Goal: Task Accomplishment & Management: Use online tool/utility

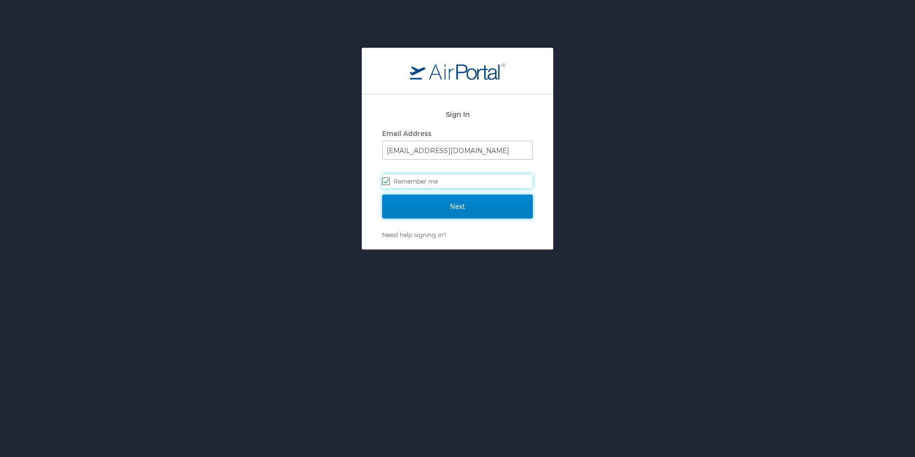
click at [447, 204] on input "Next" at bounding box center [457, 206] width 151 height 24
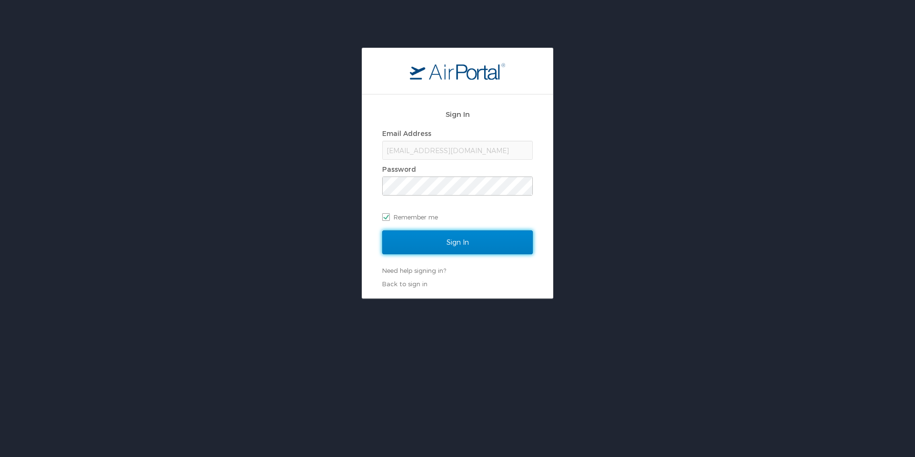
click at [481, 246] on input "Sign In" at bounding box center [457, 242] width 151 height 24
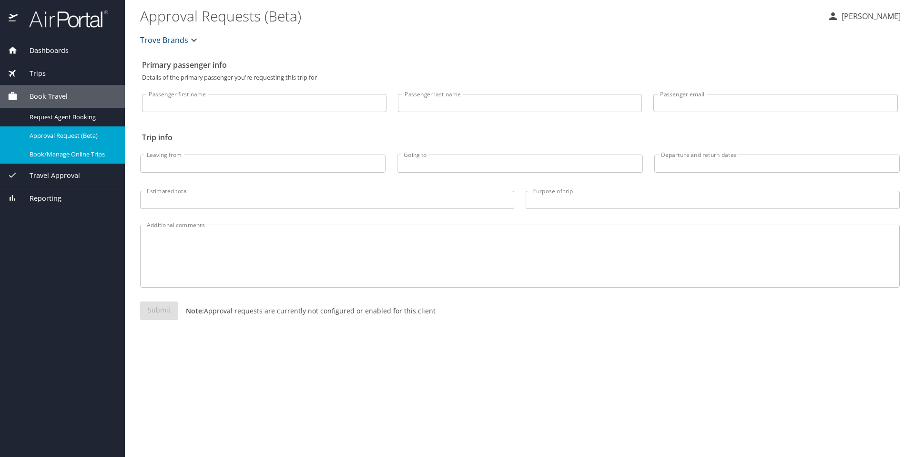
click at [80, 161] on link "Book/Manage Online Trips" at bounding box center [62, 154] width 125 height 19
